Goal: Find specific page/section: Find specific page/section

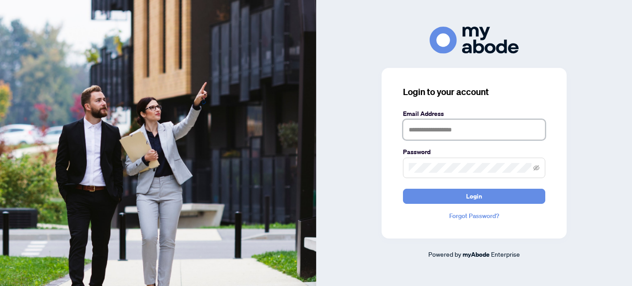
click at [462, 133] on input "text" at bounding box center [474, 130] width 142 height 20
type input "**********"
click at [434, 174] on span at bounding box center [474, 168] width 142 height 20
click at [403, 189] on button "Login" at bounding box center [474, 196] width 142 height 15
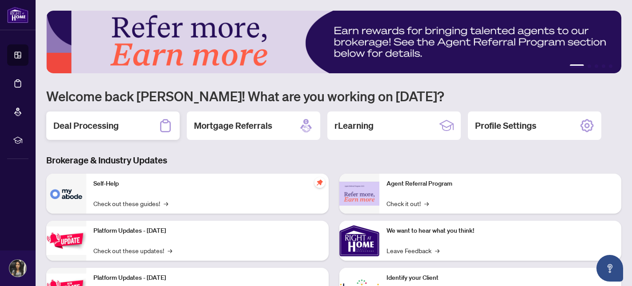
click at [86, 128] on h2 "Deal Processing" at bounding box center [85, 126] width 65 height 12
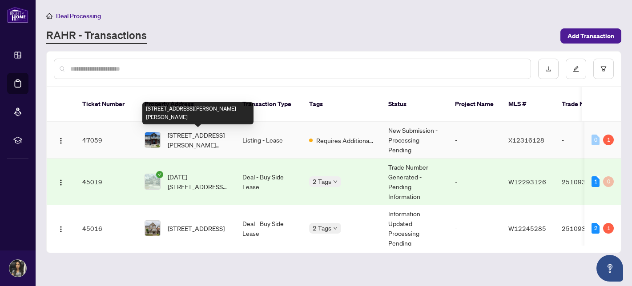
click at [190, 144] on span "[STREET_ADDRESS][PERSON_NAME][PERSON_NAME]" at bounding box center [198, 140] width 60 height 20
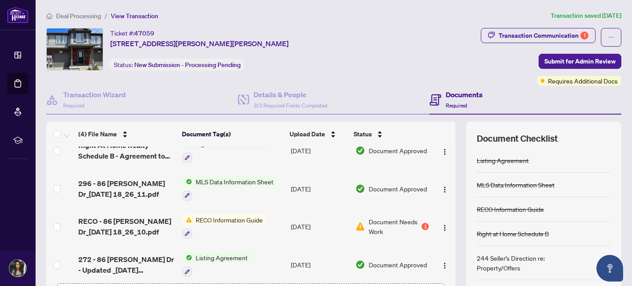
scroll to position [21, 0]
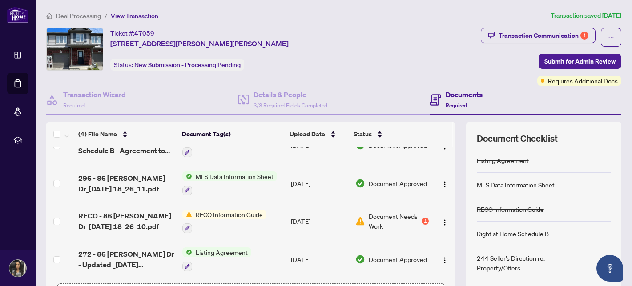
click at [292, 217] on td "[DATE]" at bounding box center [319, 222] width 64 height 38
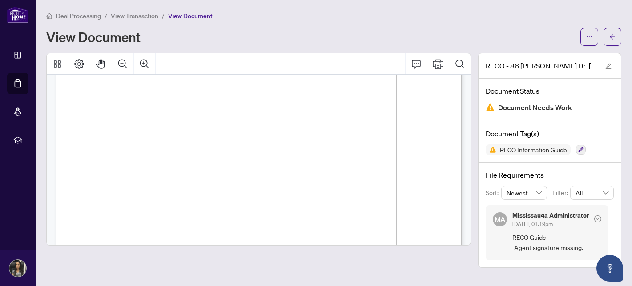
scroll to position [6505, 0]
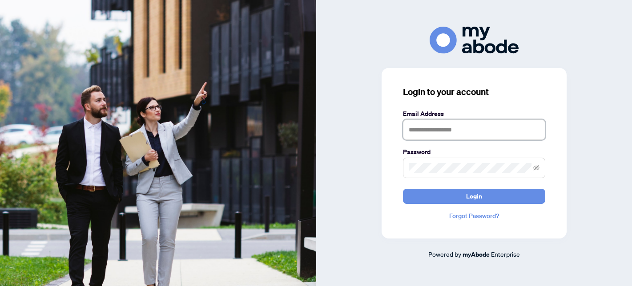
click at [421, 133] on input "text" at bounding box center [474, 130] width 142 height 20
type input "**********"
click at [403, 189] on button "Login" at bounding box center [474, 196] width 142 height 15
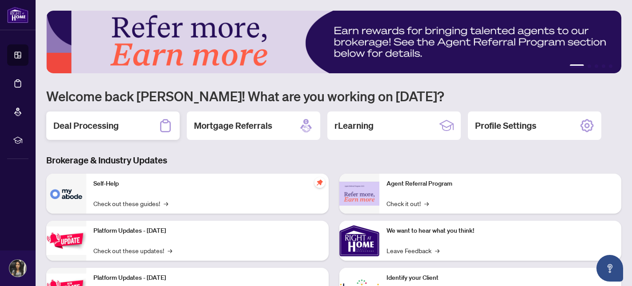
click at [103, 123] on h2 "Deal Processing" at bounding box center [85, 126] width 65 height 12
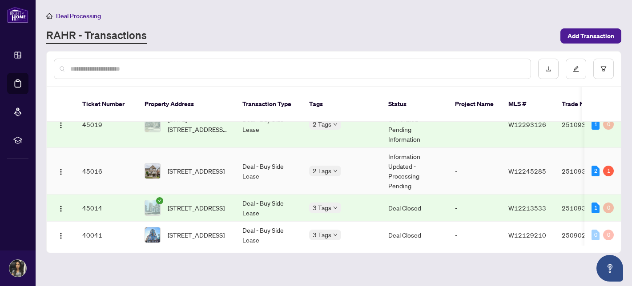
scroll to position [60, 0]
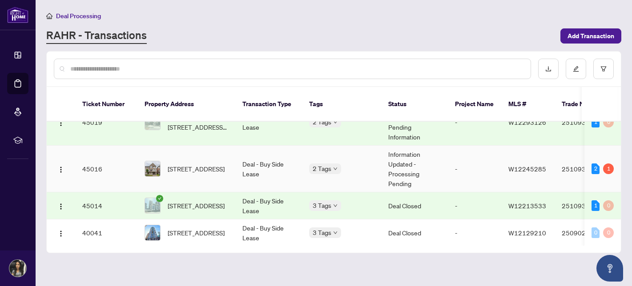
click at [203, 167] on span "[STREET_ADDRESS]" at bounding box center [196, 169] width 57 height 10
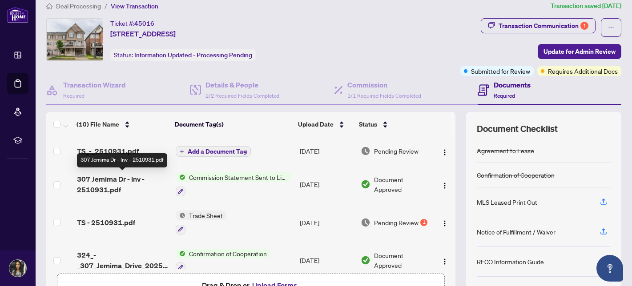
click at [110, 186] on span "307 Jemima Dr - Inv - 2510931.pdf" at bounding box center [123, 184] width 92 height 21
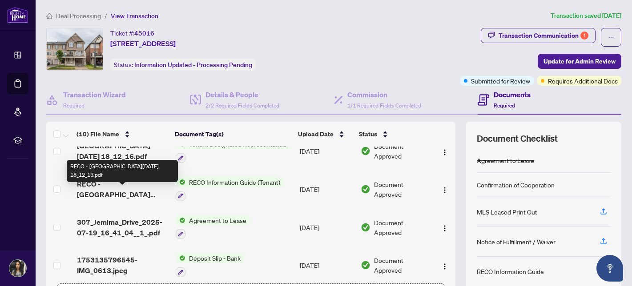
scroll to position [239, 0]
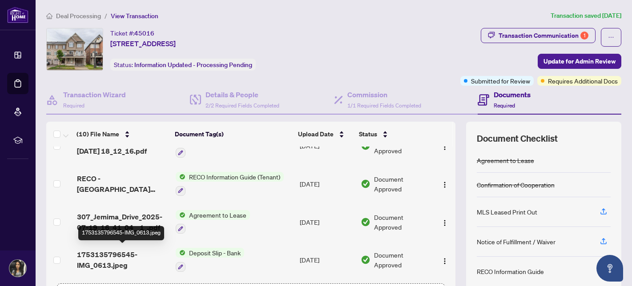
click at [117, 252] on span "1753135796545-IMG_0613.jpeg" at bounding box center [123, 259] width 92 height 21
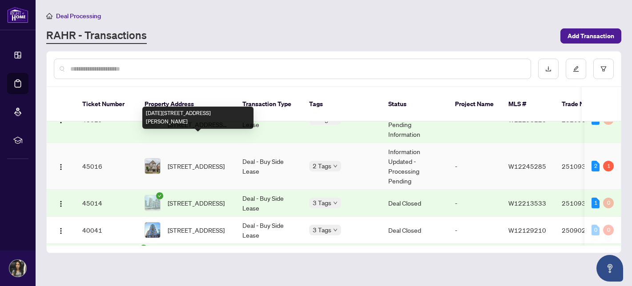
scroll to position [67, 0]
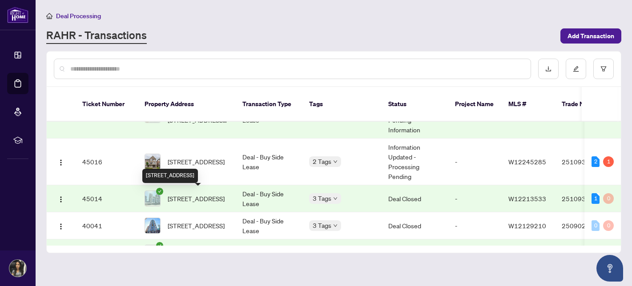
click at [205, 200] on span "[STREET_ADDRESS]" at bounding box center [196, 199] width 57 height 10
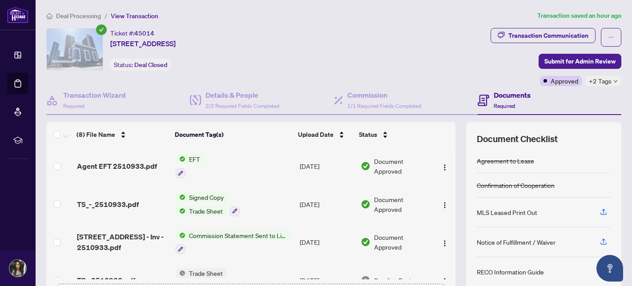
scroll to position [4, 0]
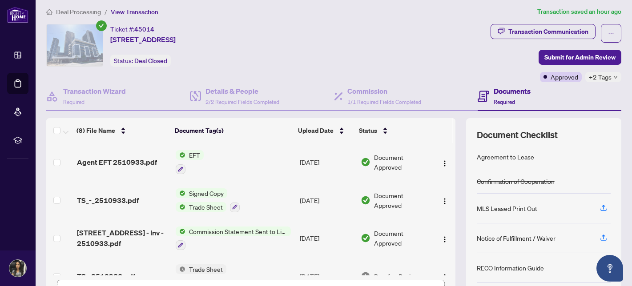
click at [126, 168] on td "Agent EFT 2510933.pdf" at bounding box center [122, 162] width 99 height 38
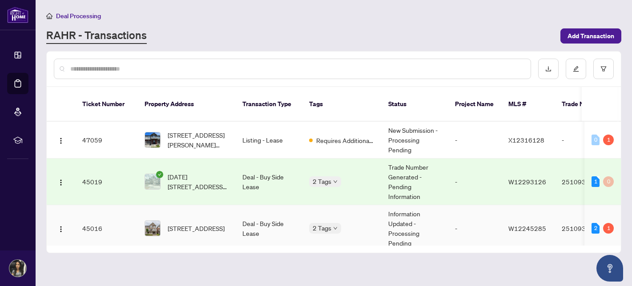
scroll to position [2, 0]
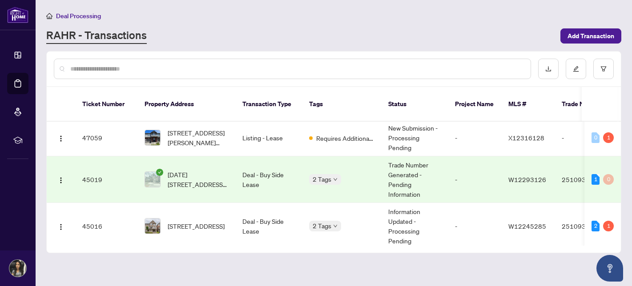
click at [106, 181] on td "45019" at bounding box center [106, 179] width 62 height 47
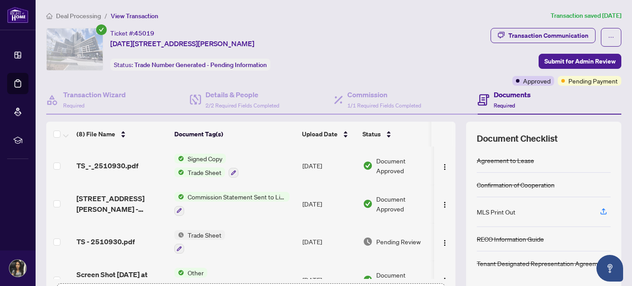
click at [120, 167] on span "TS_-_2510930.pdf" at bounding box center [107, 165] width 62 height 11
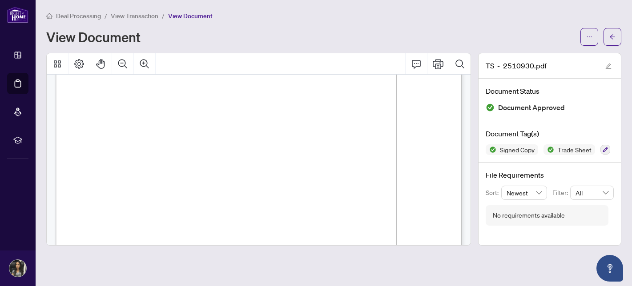
scroll to position [142, 0]
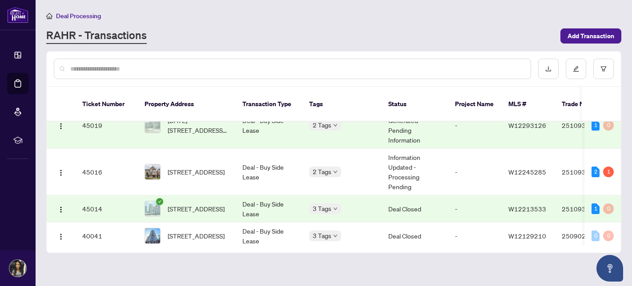
scroll to position [57, 0]
click at [206, 176] on span "[STREET_ADDRESS]" at bounding box center [196, 172] width 57 height 10
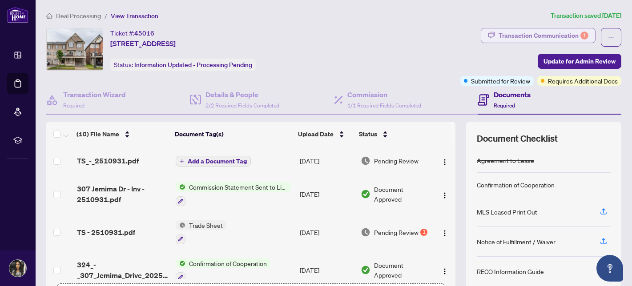
click at [513, 37] on div "Transaction Communication 1" at bounding box center [543, 35] width 90 height 14
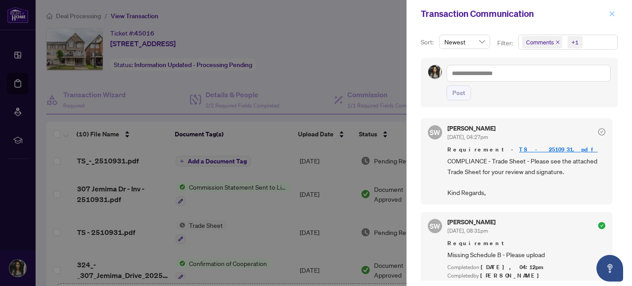
click at [613, 16] on span "button" at bounding box center [612, 14] width 6 height 14
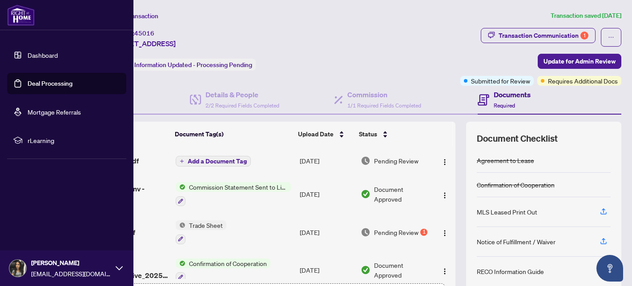
click at [28, 54] on link "Dashboard" at bounding box center [43, 55] width 30 height 8
